Goal: Task Accomplishment & Management: Use online tool/utility

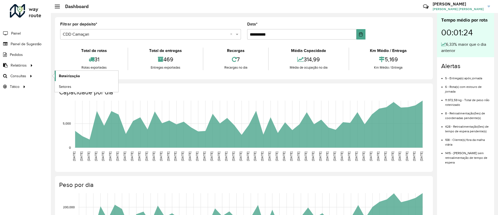
click at [78, 76] on span "Roteirização" at bounding box center [69, 75] width 21 height 5
click at [40, 48] on link "Painel de Sugestão" at bounding box center [21, 44] width 43 height 10
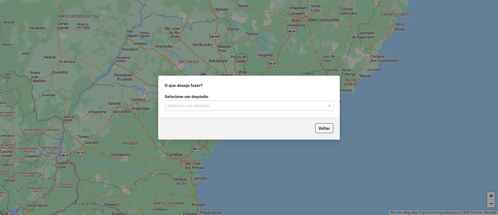
click at [281, 111] on div "Selecione um depósito Selecione um depósito" at bounding box center [249, 104] width 181 height 24
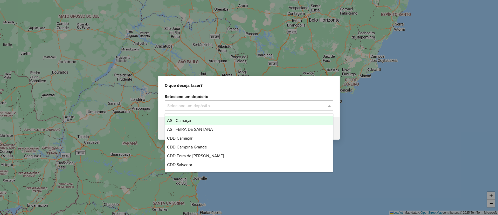
click at [293, 105] on input "text" at bounding box center [243, 105] width 153 height 6
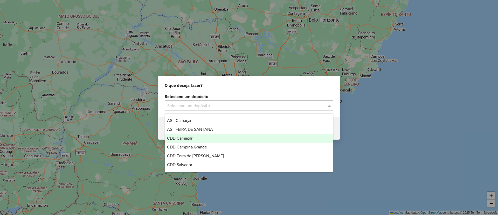
click at [298, 135] on div "AS - Camaçari AS - FEIRA DE SANTANA CDD Camaçari CDD Campina Grande CDD Feira d…" at bounding box center [249, 142] width 168 height 53
click at [296, 136] on div "CDD Camaçari" at bounding box center [249, 138] width 168 height 9
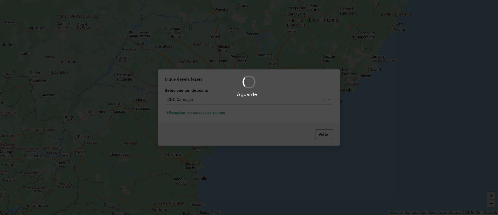
click at [217, 117] on div "Aguarde..." at bounding box center [249, 107] width 498 height 215
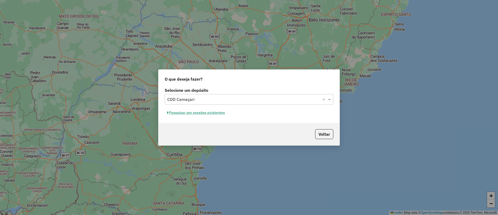
click at [217, 117] on div "Selecione um depósito Selecione um depósito × CDD Camaçari × Pesquisar por sess…" at bounding box center [249, 104] width 181 height 37
click at [221, 111] on button "Pesquisar por sessões existentes" at bounding box center [196, 112] width 63 height 8
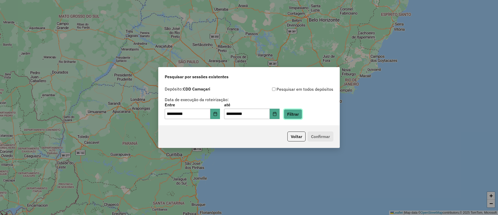
click at [302, 111] on button "Filtrar" at bounding box center [293, 114] width 18 height 10
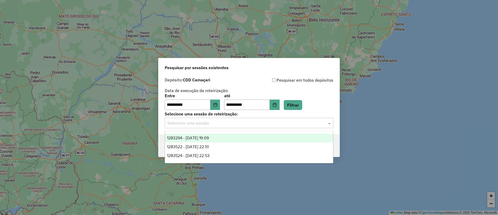
click at [221, 122] on input "text" at bounding box center [243, 123] width 153 height 6
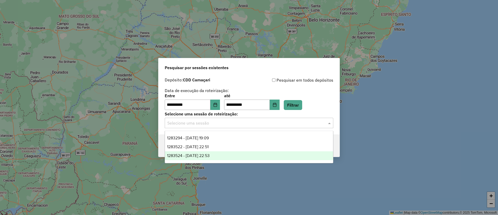
click at [235, 158] on div "1283524 - 26/09/2025 22:53" at bounding box center [249, 155] width 168 height 9
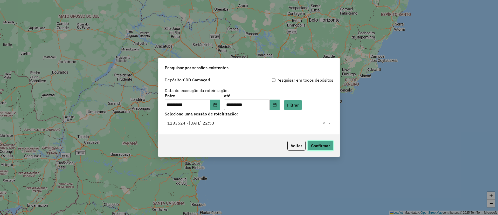
click at [317, 145] on button "Confirmar" at bounding box center [321, 145] width 26 height 10
click at [227, 121] on input "text" at bounding box center [243, 123] width 153 height 6
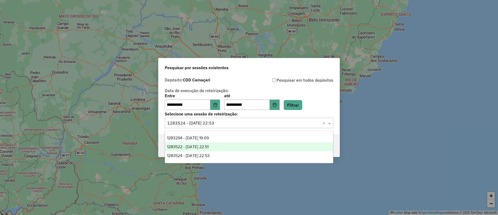
click at [232, 148] on div "1283522 - 26/09/2025 22:51" at bounding box center [249, 146] width 168 height 9
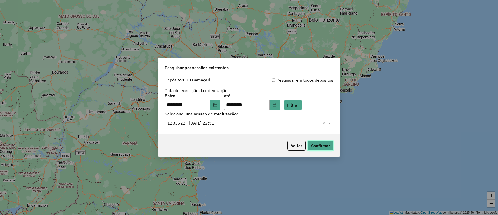
click at [320, 143] on button "Confirmar" at bounding box center [321, 145] width 26 height 10
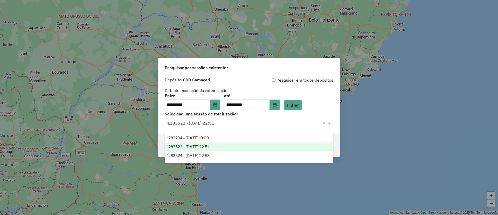
click at [276, 122] on input "text" at bounding box center [243, 123] width 153 height 6
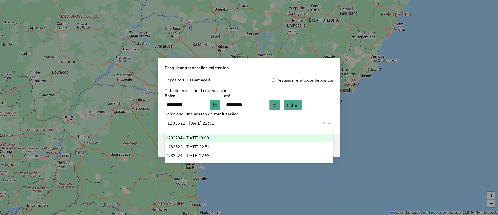
click at [277, 135] on div "1283294 - 26/09/2025 19:09" at bounding box center [249, 137] width 168 height 9
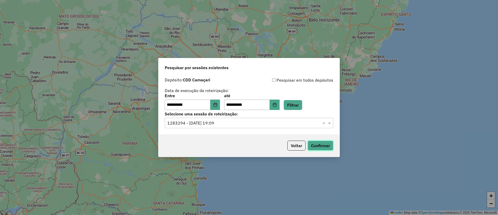
click at [313, 146] on button "Confirmar" at bounding box center [321, 145] width 26 height 10
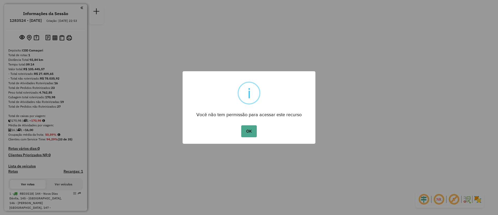
click at [241, 125] on button "OK" at bounding box center [248, 131] width 15 height 12
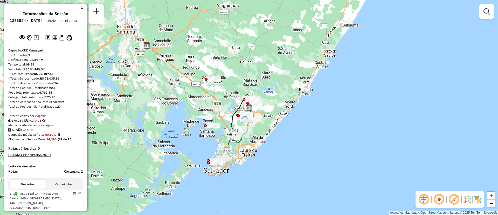
click at [288, 121] on div "Janela de atendimento Grade de atendimento Capacidade Transportadoras Veículos …" at bounding box center [249, 107] width 498 height 215
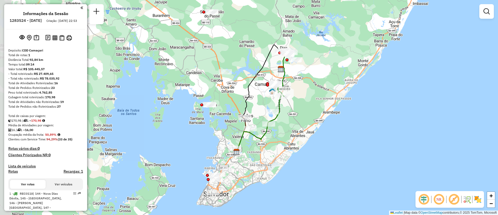
drag, startPoint x: 228, startPoint y: 117, endPoint x: 299, endPoint y: 92, distance: 75.4
click at [299, 92] on div "Janela de atendimento Grade de atendimento Capacidade Transportadoras Veículos …" at bounding box center [249, 107] width 498 height 215
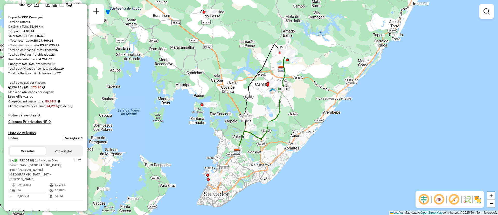
scroll to position [34, 0]
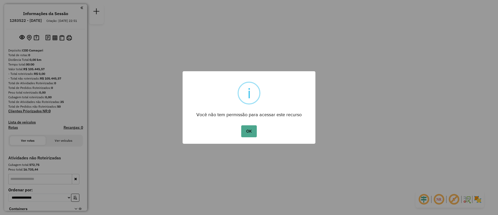
click at [241, 125] on button "OK" at bounding box center [248, 131] width 15 height 12
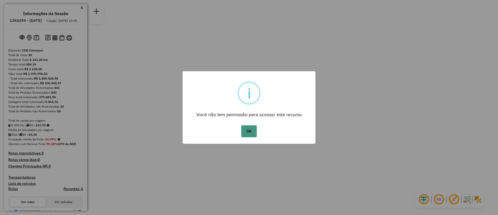
click at [248, 133] on button "OK" at bounding box center [248, 131] width 15 height 12
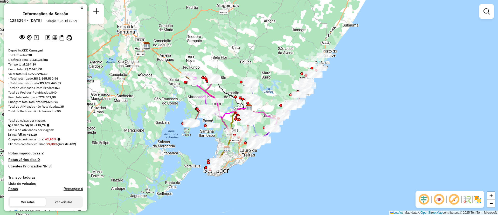
click at [437, 201] on em at bounding box center [439, 199] width 12 height 12
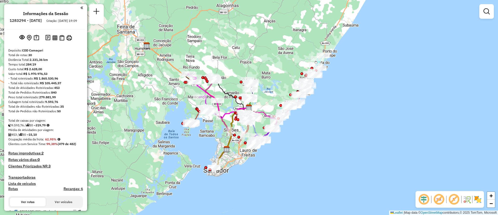
click at [437, 201] on em at bounding box center [439, 199] width 12 height 12
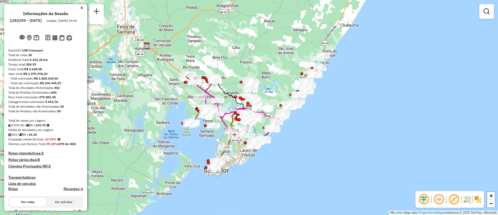
click at [437, 201] on em at bounding box center [439, 199] width 12 height 12
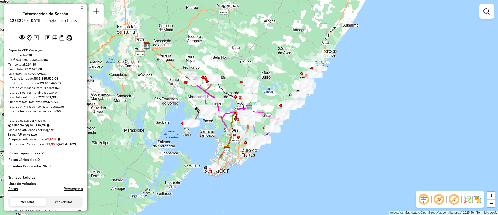
click at [279, 67] on div "Janela de atendimento Grade de atendimento Capacidade Transportadoras Veículos …" at bounding box center [249, 107] width 498 height 215
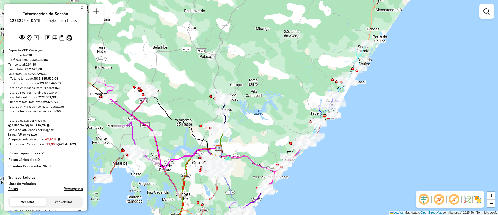
click at [282, 73] on div "Janela de atendimento Grade de atendimento Capacidade Transportadoras Veículos …" at bounding box center [249, 107] width 498 height 215
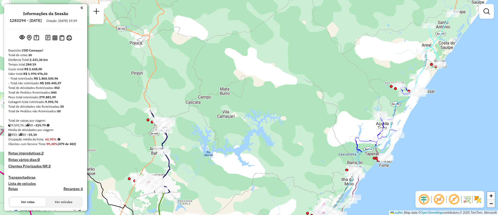
click at [493, 206] on link "−" at bounding box center [491, 203] width 8 height 8
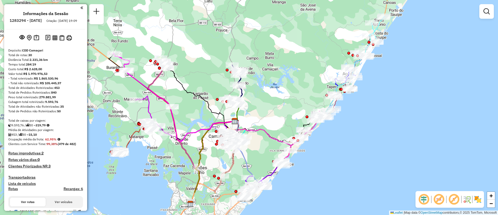
drag, startPoint x: 354, startPoint y: 164, endPoint x: 387, endPoint y: 121, distance: 54.6
click at [387, 121] on div "Janela de atendimento Grade de atendimento Capacidade Transportadoras Veículos …" at bounding box center [249, 107] width 498 height 215
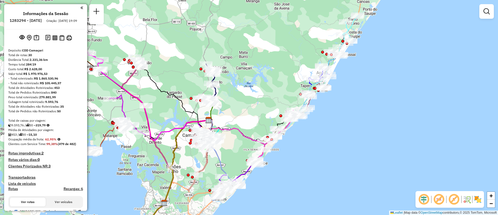
drag, startPoint x: 440, startPoint y: 112, endPoint x: 414, endPoint y: 111, distance: 26.2
click at [414, 111] on div "Janela de atendimento Grade de atendimento Capacidade Transportadoras Veículos …" at bounding box center [249, 107] width 498 height 215
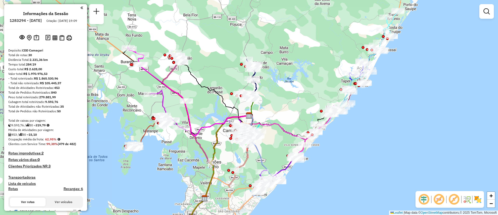
drag, startPoint x: 277, startPoint y: 72, endPoint x: 317, endPoint y: 67, distance: 40.7
click at [317, 67] on div "Janela de atendimento Grade de atendimento Capacidade Transportadoras Veículos …" at bounding box center [249, 107] width 498 height 215
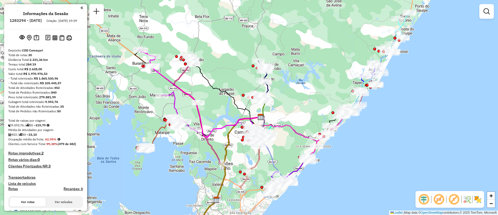
drag, startPoint x: 296, startPoint y: 56, endPoint x: 308, endPoint y: 57, distance: 11.8
click at [308, 57] on div "Janela de atendimento Grade de atendimento Capacidade Transportadoras Veículos …" at bounding box center [249, 107] width 498 height 215
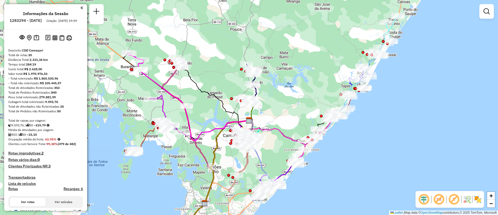
drag, startPoint x: 330, startPoint y: 52, endPoint x: 318, endPoint y: 56, distance: 12.2
click at [318, 56] on div "Janela de atendimento Grade de atendimento Capacidade Transportadoras Veículos …" at bounding box center [249, 107] width 498 height 215
click at [169, 162] on div "Janela de atendimento Grade de atendimento Capacidade Transportadoras Veículos …" at bounding box center [249, 107] width 498 height 215
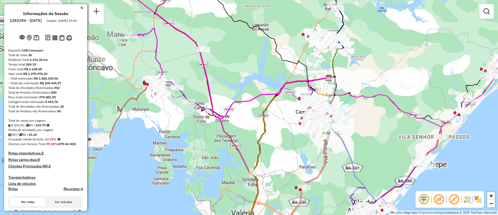
click at [138, 160] on div "Janela de atendimento Grade de atendimento Capacidade Transportadoras Veículos …" at bounding box center [249, 107] width 498 height 215
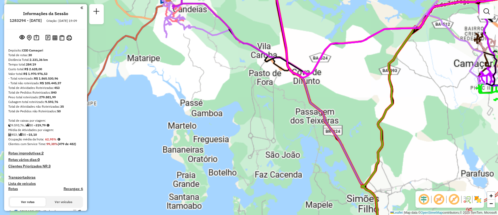
click at [138, 160] on div "Janela de atendimento Grade de atendimento Capacidade Transportadoras Veículos …" at bounding box center [249, 107] width 498 height 215
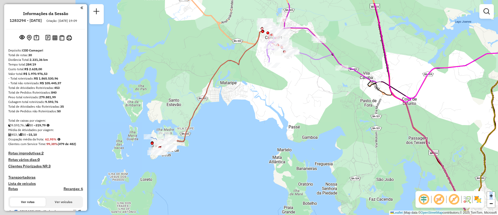
drag, startPoint x: 111, startPoint y: 136, endPoint x: 242, endPoint y: 185, distance: 139.7
click at [242, 185] on div "Janela de atendimento Grade de atendimento Capacidade Transportadoras Veículos …" at bounding box center [249, 107] width 498 height 215
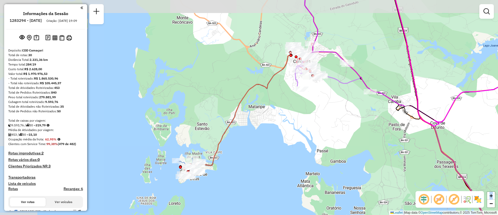
click at [242, 185] on div "Janela de atendimento Grade de atendimento Capacidade Transportadoras Veículos …" at bounding box center [249, 107] width 498 height 215
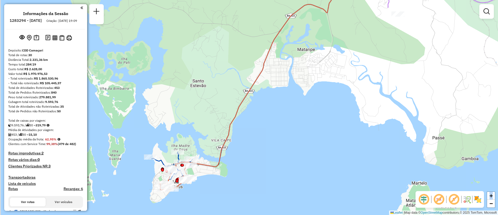
drag, startPoint x: 182, startPoint y: 168, endPoint x: 226, endPoint y: 192, distance: 49.9
click at [226, 192] on div "Janela de atendimento Grade de atendimento Capacidade Transportadoras Veículos …" at bounding box center [249, 107] width 498 height 215
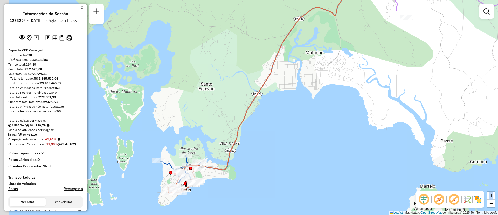
click at [226, 192] on div "Janela de atendimento Grade de atendimento Capacidade Transportadoras Veículos …" at bounding box center [249, 107] width 498 height 215
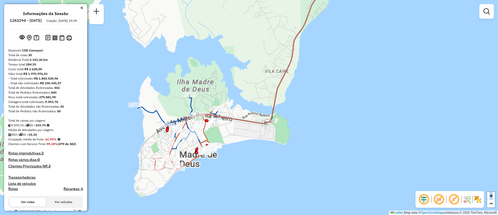
drag, startPoint x: 194, startPoint y: 196, endPoint x: 240, endPoint y: 173, distance: 51.2
click at [240, 173] on div "Janela de atendimento Grade de atendimento Capacidade Transportadoras Veículos …" at bounding box center [249, 107] width 498 height 215
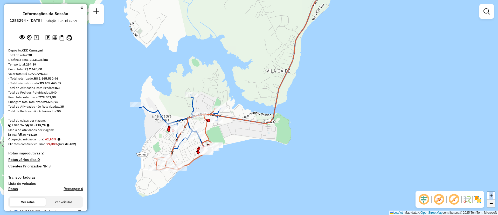
click at [490, 203] on span "−" at bounding box center [491, 203] width 3 height 6
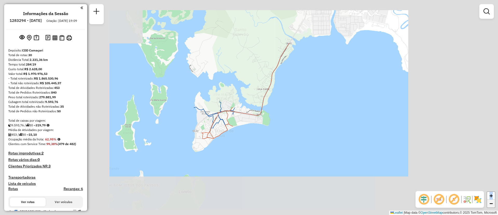
click at [490, 203] on span "−" at bounding box center [491, 203] width 3 height 6
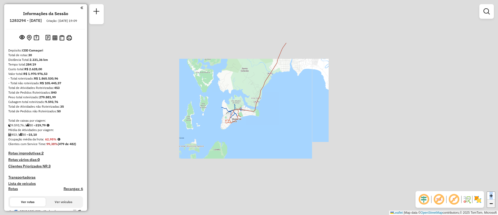
click at [490, 203] on span "−" at bounding box center [491, 203] width 3 height 6
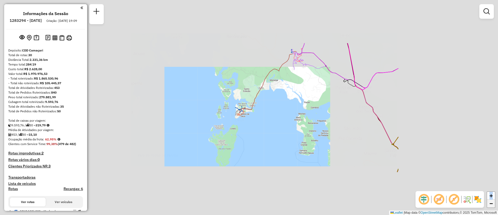
click at [490, 203] on span "−" at bounding box center [491, 203] width 3 height 6
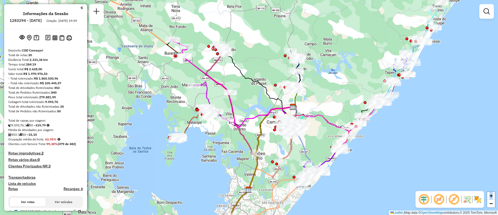
drag, startPoint x: 408, startPoint y: 64, endPoint x: 341, endPoint y: 93, distance: 72.8
click at [341, 93] on div "Janela de atendimento Grade de atendimento Capacidade Transportadoras Veículos …" at bounding box center [249, 107] width 498 height 215
click at [491, 204] on span "−" at bounding box center [491, 203] width 3 height 6
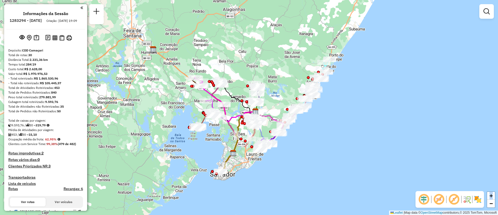
drag, startPoint x: 432, startPoint y: 116, endPoint x: 368, endPoint y: 126, distance: 65.1
click at [368, 126] on div "Janela de atendimento Grade de atendimento Capacidade Transportadoras Veículos …" at bounding box center [249, 107] width 498 height 215
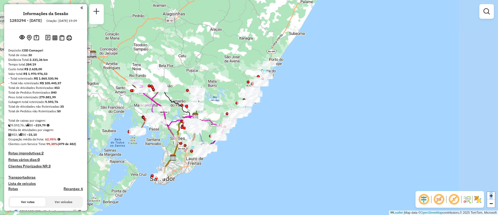
click at [357, 123] on div "Janela de atendimento Grade de atendimento Capacidade Transportadoras Veículos …" at bounding box center [249, 107] width 498 height 215
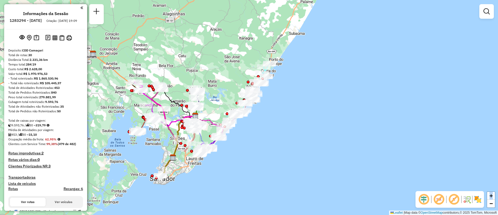
click at [357, 123] on div "Janela de atendimento Grade de atendimento Capacidade Transportadoras Veículos …" at bounding box center [249, 107] width 498 height 215
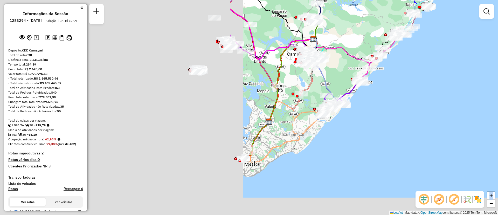
drag, startPoint x: 337, startPoint y: 111, endPoint x: 478, endPoint y: 76, distance: 145.4
click at [478, 76] on div "Janela de atendimento Grade de atendimento Capacidade Transportadoras Veículos …" at bounding box center [249, 107] width 498 height 215
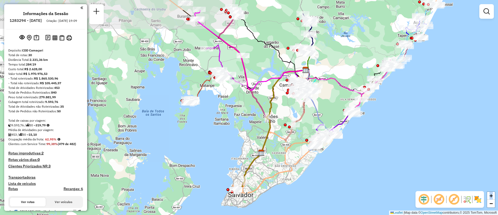
drag, startPoint x: 274, startPoint y: 25, endPoint x: 265, endPoint y: 59, distance: 35.4
click at [265, 59] on div "Janela de atendimento Grade de atendimento Capacidade Transportadoras Veículos …" at bounding box center [249, 107] width 498 height 215
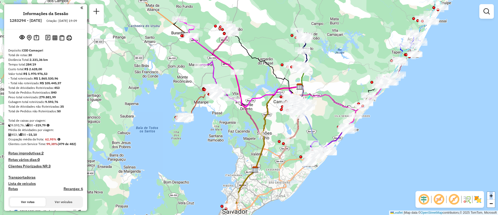
drag, startPoint x: 265, startPoint y: 59, endPoint x: 260, endPoint y: 74, distance: 15.8
click at [260, 74] on div "Janela de atendimento Grade de atendimento Capacidade Transportadoras Veículos …" at bounding box center [249, 107] width 498 height 215
click at [266, 170] on div "Janela de atendimento Grade de atendimento Capacidade Transportadoras Veículos …" at bounding box center [249, 107] width 498 height 215
